Goal: Task Accomplishment & Management: Use online tool/utility

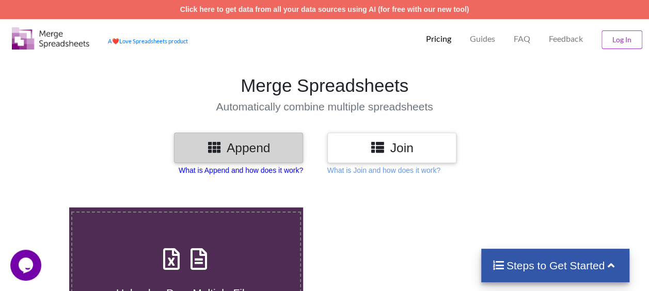
click at [245, 169] on p "What is Append and how does it work?" at bounding box center [241, 170] width 124 height 10
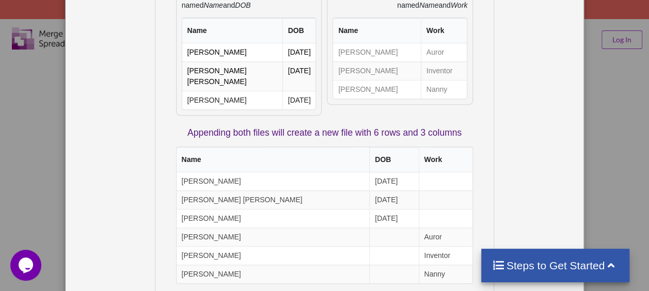
scroll to position [43, 0]
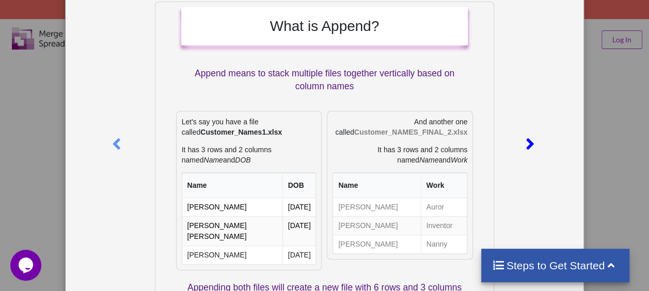
click at [526, 144] on icon at bounding box center [530, 140] width 21 height 18
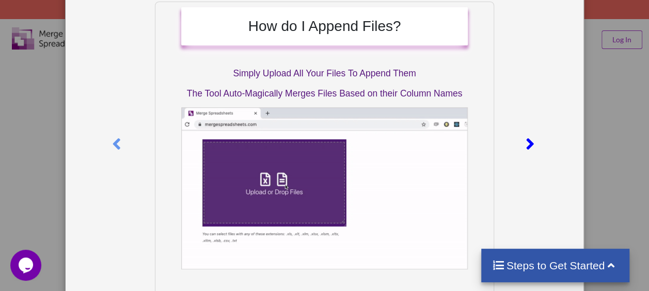
scroll to position [42, 0]
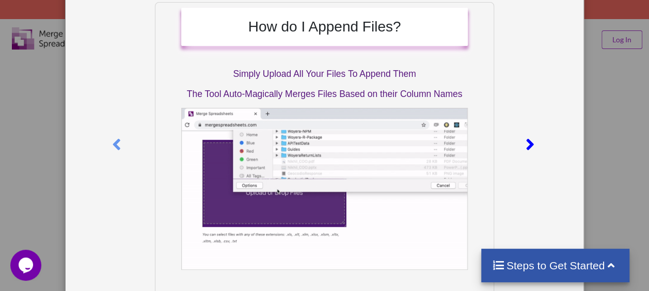
click at [526, 144] on icon at bounding box center [530, 140] width 21 height 18
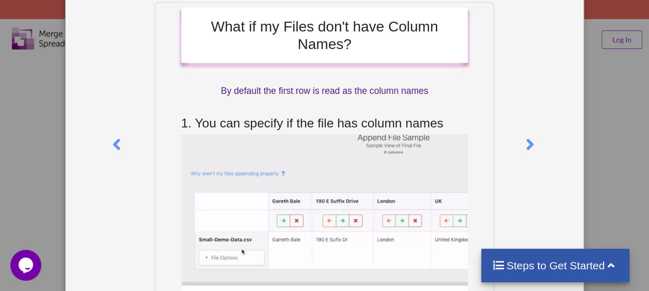
click at [594, 147] on div "What if my Files don't have Column Names? By default the first row is read as t…" at bounding box center [324, 145] width 649 height 291
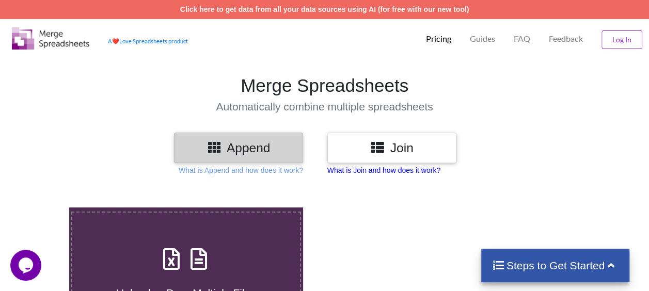
click at [402, 170] on p "What is Join and how does it work?" at bounding box center [383, 170] width 113 height 10
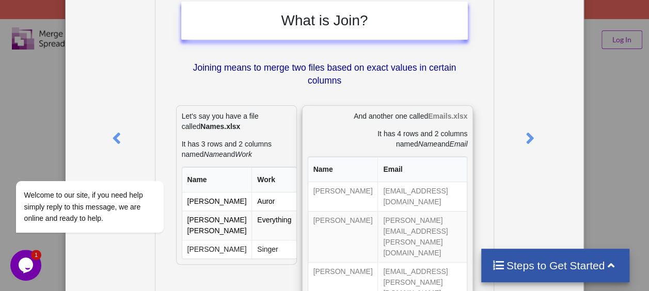
scroll to position [103, 0]
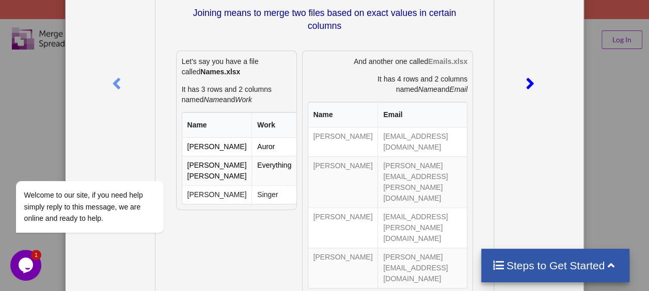
click at [524, 81] on icon at bounding box center [530, 79] width 21 height 18
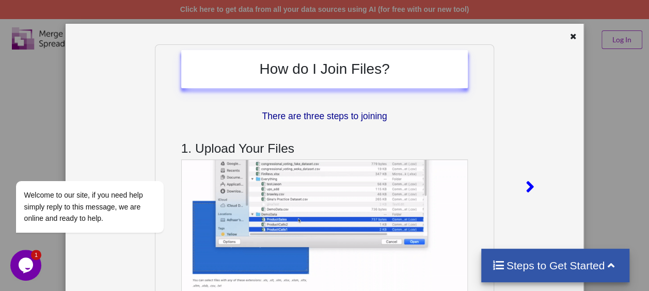
scroll to position [0, 0]
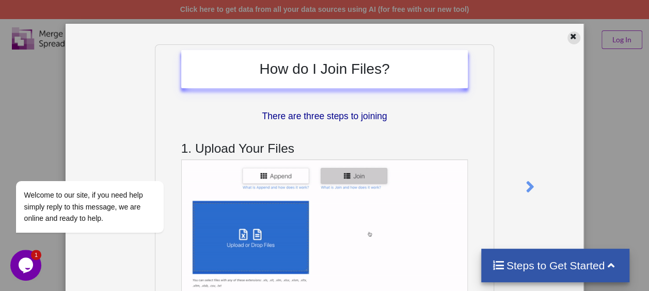
click at [569, 35] on icon at bounding box center [573, 34] width 9 height 7
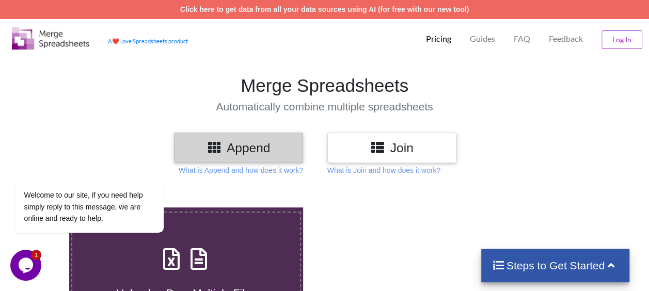
click at [241, 155] on h3 "Append" at bounding box center [239, 147] width 114 height 15
click at [240, 150] on h3 "Append" at bounding box center [239, 147] width 114 height 15
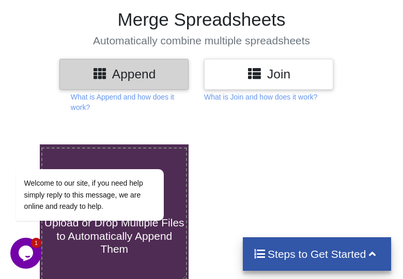
scroll to position [103, 0]
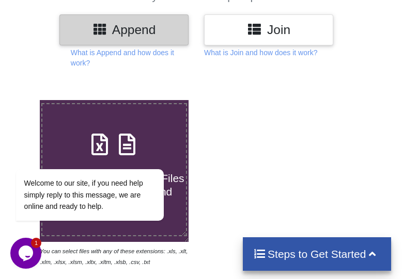
click at [100, 69] on div "Append Join What is Append and how does it work? What is Join and how does it w…" at bounding box center [201, 251] width 403 height 475
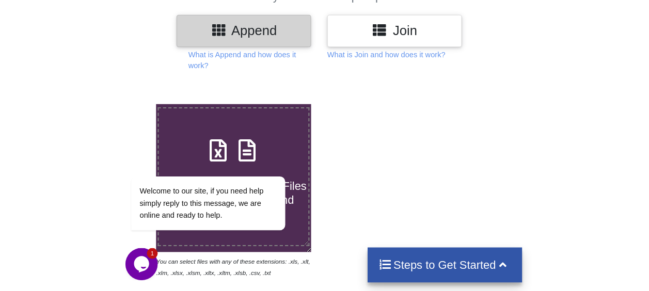
scroll to position [207, 0]
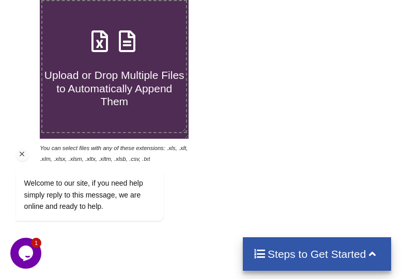
click at [118, 78] on div "Welcome to our site, if you need help simply reply to this message, we are onli…" at bounding box center [103, 152] width 186 height 157
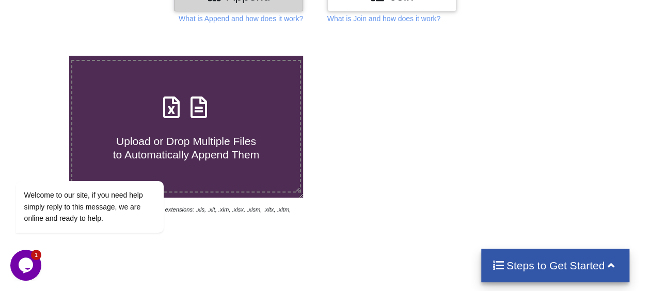
scroll to position [52, 0]
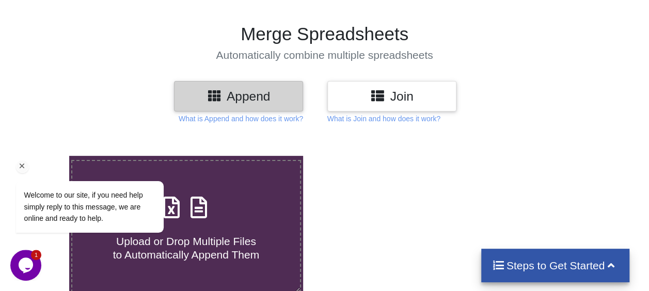
drag, startPoint x: 177, startPoint y: 189, endPoint x: 188, endPoint y: 257, distance: 69.1
click at [177, 189] on div "Welcome to our site, if you need help simply reply to this message, we are onli…" at bounding box center [103, 207] width 175 height 52
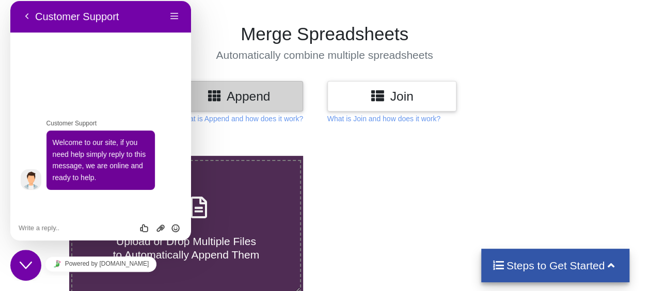
click at [220, 89] on h3 "Append" at bounding box center [239, 96] width 114 height 15
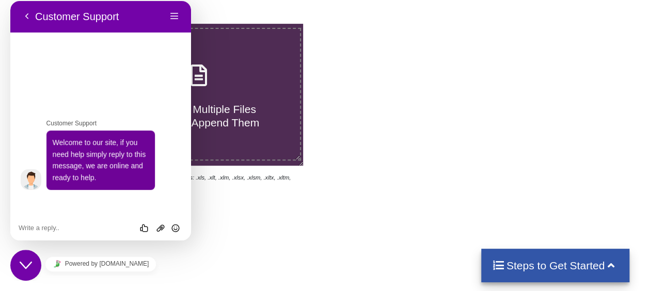
scroll to position [207, 0]
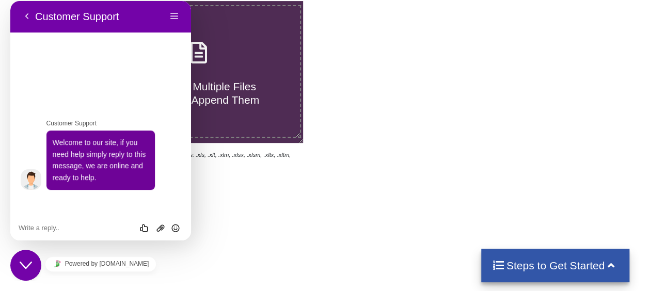
click at [26, 259] on button "Close Chat This icon closes the chat window." at bounding box center [25, 265] width 31 height 31
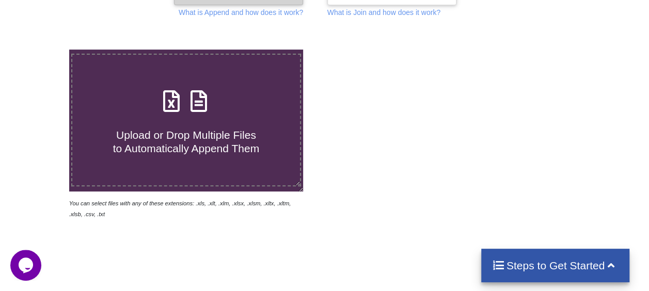
scroll to position [103, 0]
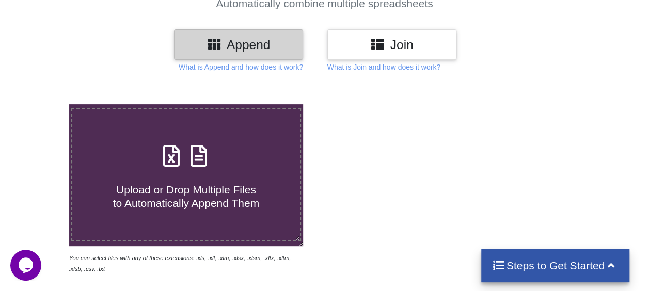
click at [175, 202] on span "Upload or Drop Multiple Files to Automatically Append Them" at bounding box center [186, 196] width 146 height 25
click at [42, 104] on input "Upload or Drop Multiple Files to Automatically Append Them" at bounding box center [42, 104] width 0 height 0
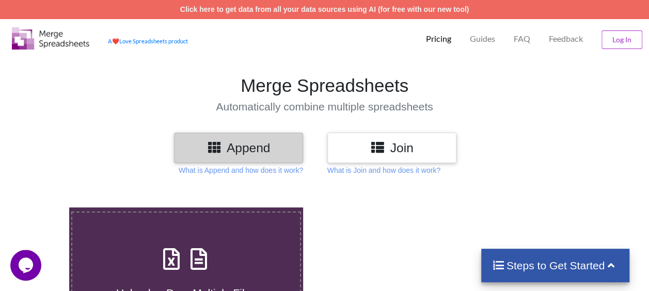
type input "C:\fakepath\JD_Chain_Product_In_Stock_2025-09-01T0501.xlsx"
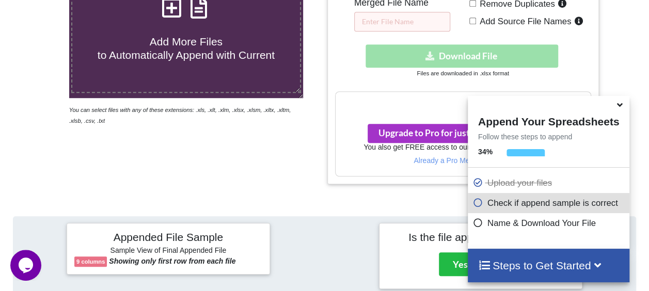
scroll to position [208, 0]
